Goal: Task Accomplishment & Management: Complete application form

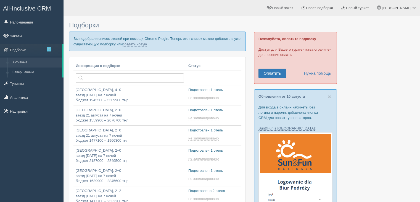
click at [135, 46] on p "Вы подобрали список отелей при помощи Chrome Plugin. Теперь этот список можно д…" at bounding box center [157, 41] width 177 height 19
click at [134, 42] on link "создать новую" at bounding box center [135, 44] width 24 height 4
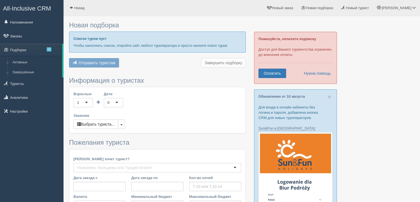
type input "7"
type input "2126900"
type input "2806800"
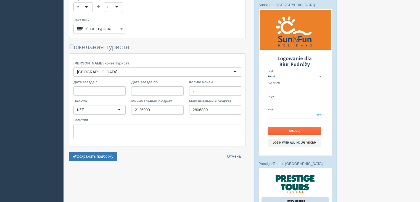
scroll to position [138, 0]
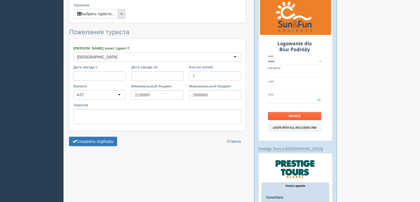
click at [123, 15] on button "button" at bounding box center [121, 13] width 7 height 9
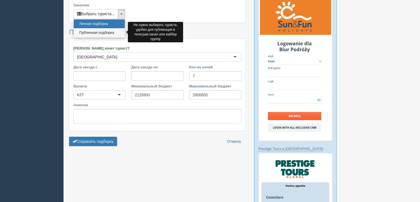
click at [102, 30] on link "Публичная подборка" at bounding box center [99, 32] width 51 height 9
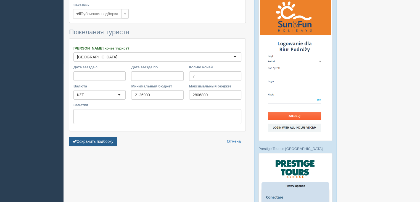
click at [95, 138] on button "Сохранить подборку" at bounding box center [93, 141] width 48 height 9
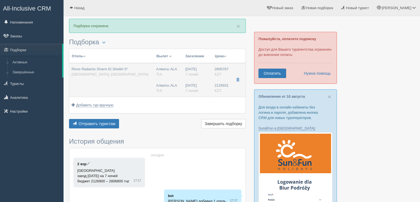
click at [114, 69] on span "Rixos Radamis Sharm El Sheikh 5*" at bounding box center [100, 69] width 56 height 4
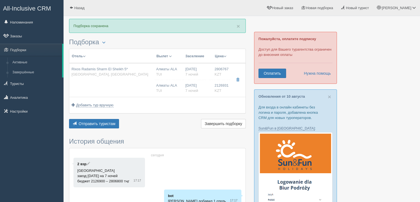
type input "Rixos Radamis Sharm El Sheikh 5*"
type input "[GEOGRAPHIC_DATA]"
type input "Шарм-эль-Шейх"
type input "2806767.00"
type input "Алматы ALA"
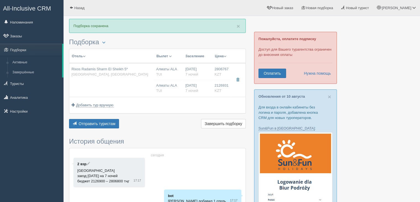
type input "Шарм-эль-Шейх SSH"
type input "12:55"
type input "17:00"
type input "Air Astana"
type input "18:00"
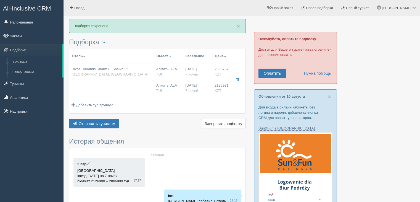
type input "01:55"
type input "7"
type input "JUNIOR SUITE BLUE PLANET"
type input "Ultra All Inclusive"
type input "TUI"
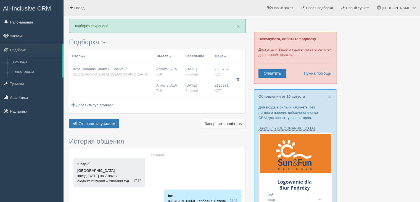
type input "https://newb2b.fstravel.com/hotel/851819"
type input "2126931.00"
type input "Алматы ALA"
type input "Шарм-эль-Шейх SSH"
type input "12:55"
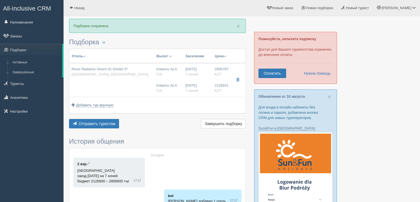
type input "17:00"
type input "Air Astana"
type input "18:00"
type input "01:55"
type input "7"
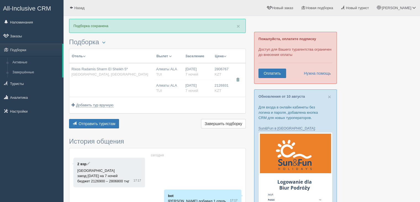
type input "JUNIOR SUITE BLUE PLANET"
type input "Ultra All Inclusive"
type input "TUI"
type input "https://newb2b.fstravel.com/hotel/851819"
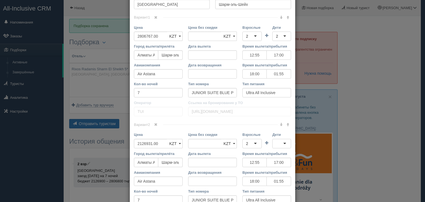
scroll to position [265, 0]
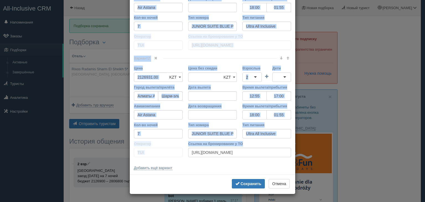
drag, startPoint x: 132, startPoint y: 29, endPoint x: 256, endPoint y: 149, distance: 173.2
copy div "Название отеля Ссылка на отель для туриста Фото отеля (ссылка на картинку) Не у…"
